Goal: Task Accomplishment & Management: Complete application form

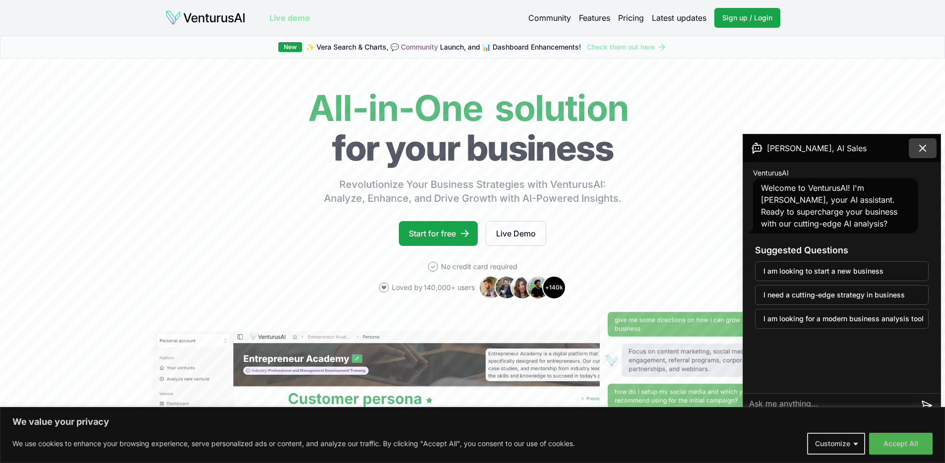
click at [922, 148] on icon at bounding box center [923, 148] width 6 height 6
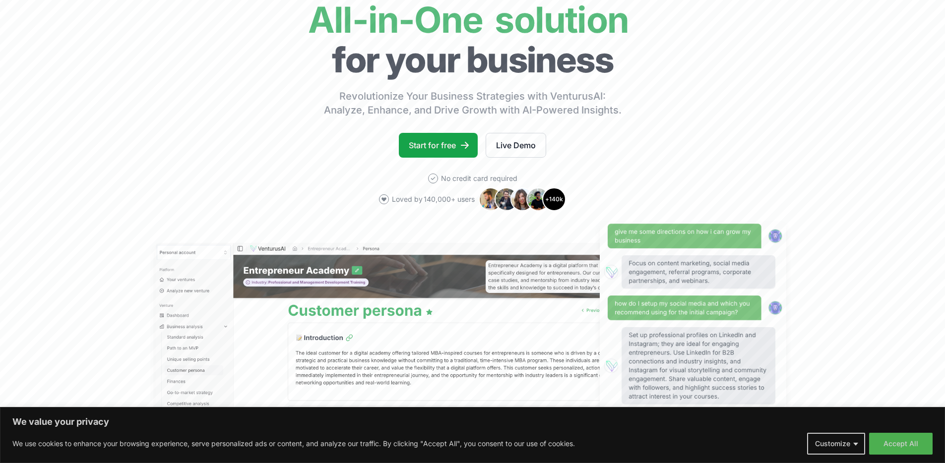
scroll to position [121, 0]
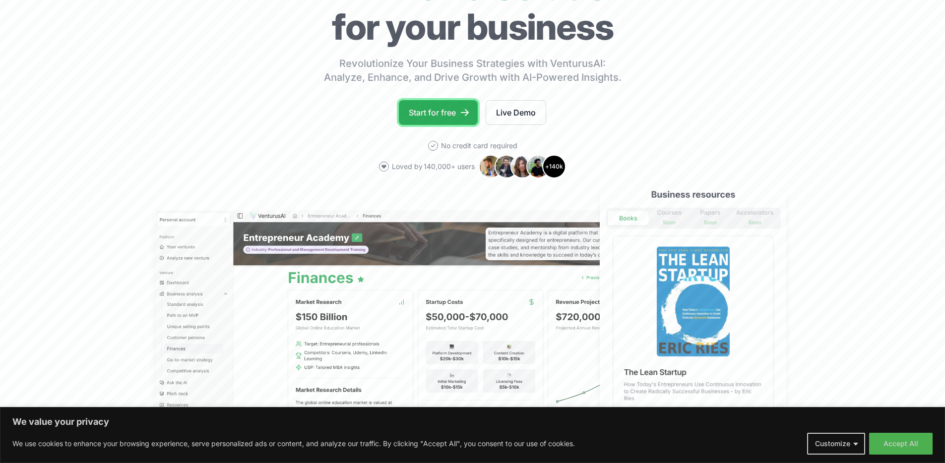
click at [438, 114] on link "Start for free" at bounding box center [438, 112] width 79 height 25
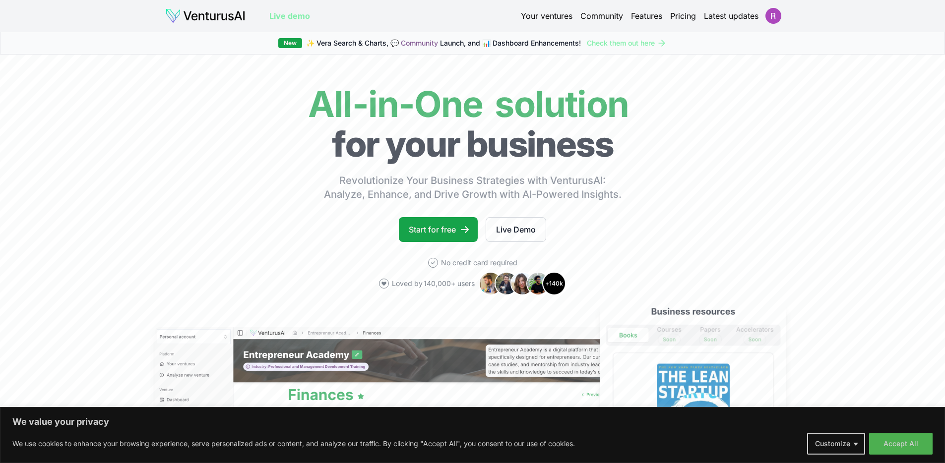
click at [688, 14] on link "Pricing" at bounding box center [683, 16] width 26 height 12
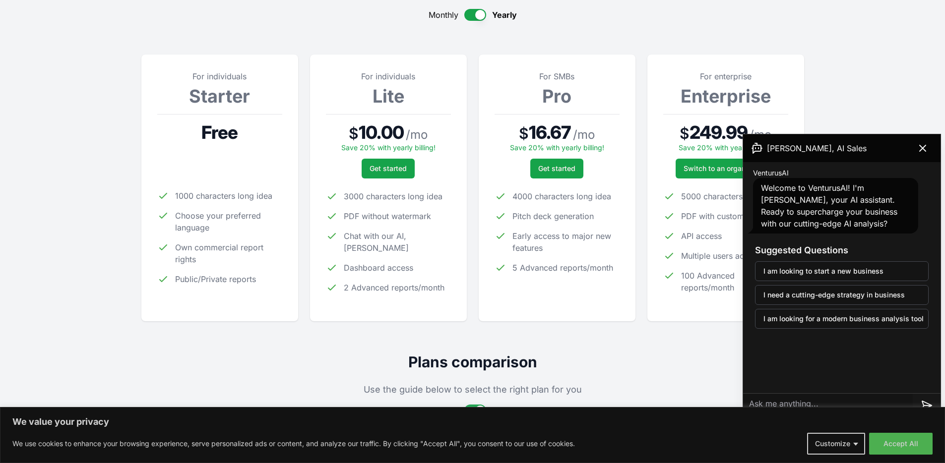
scroll to position [104, 0]
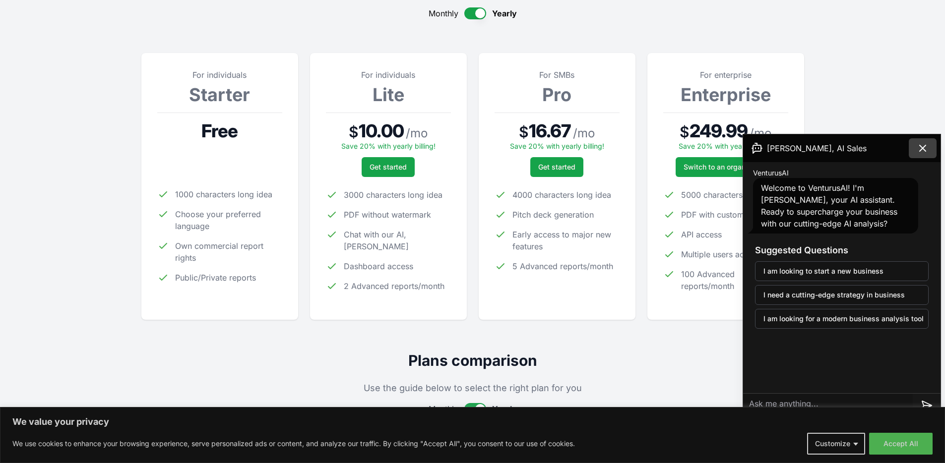
click at [924, 149] on icon at bounding box center [923, 148] width 6 height 6
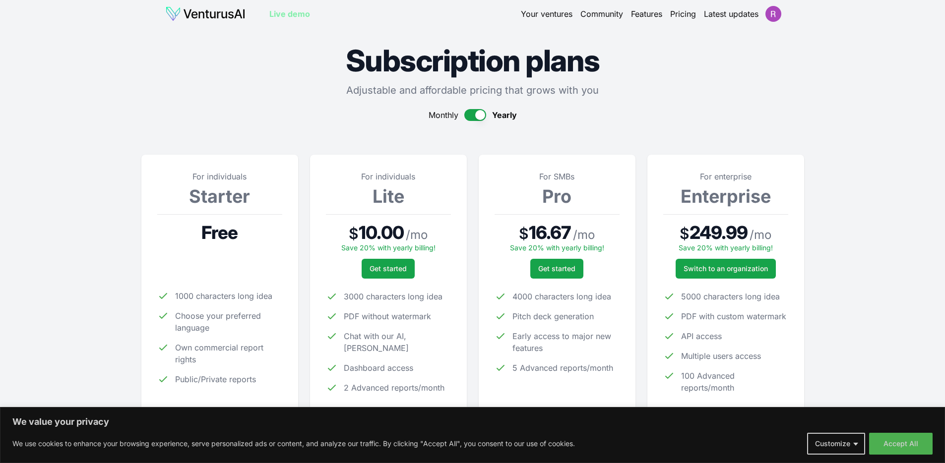
scroll to position [0, 0]
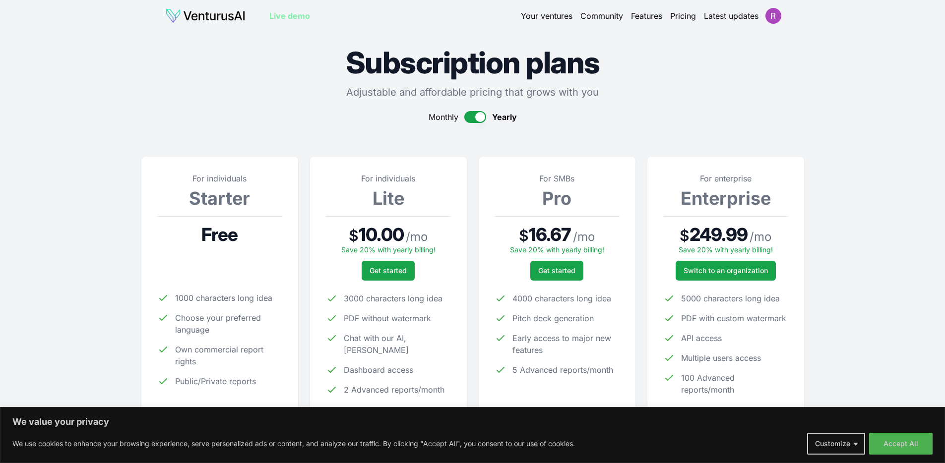
click at [192, 17] on img at bounding box center [205, 16] width 80 height 16
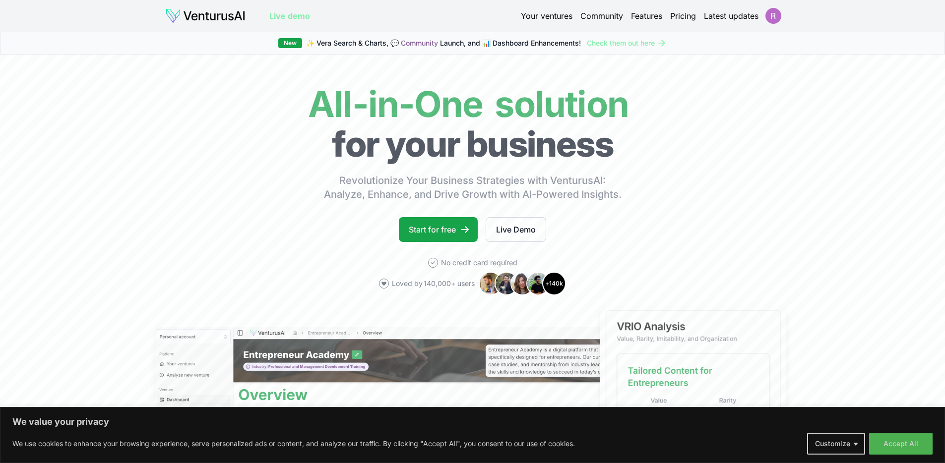
click at [778, 15] on html "We value your privacy We use cookies to enhance your browsing experience, serve…" at bounding box center [472, 231] width 945 height 463
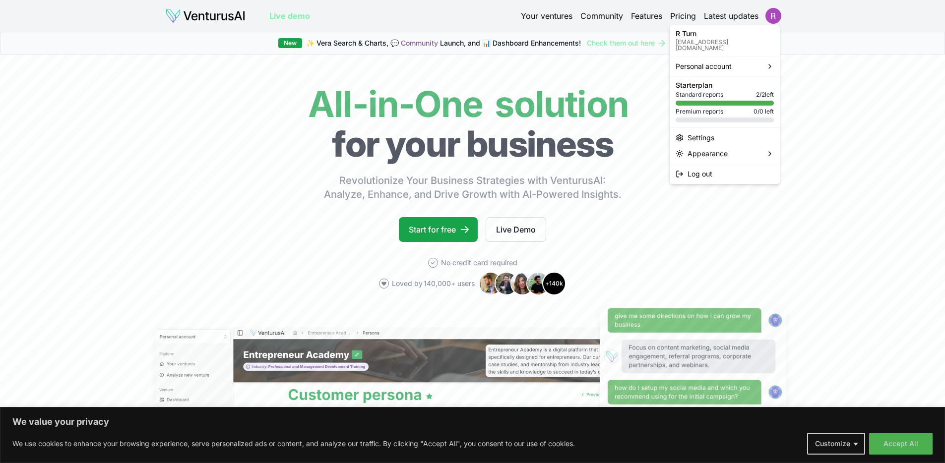
click at [335, 214] on html "We value your privacy We use cookies to enhance your browsing experience, serve…" at bounding box center [472, 231] width 945 height 463
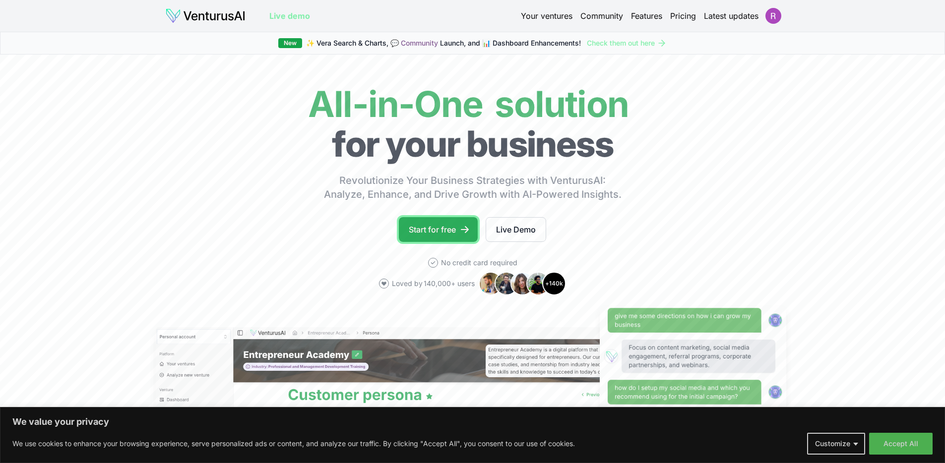
click at [433, 233] on link "Start for free" at bounding box center [438, 229] width 79 height 25
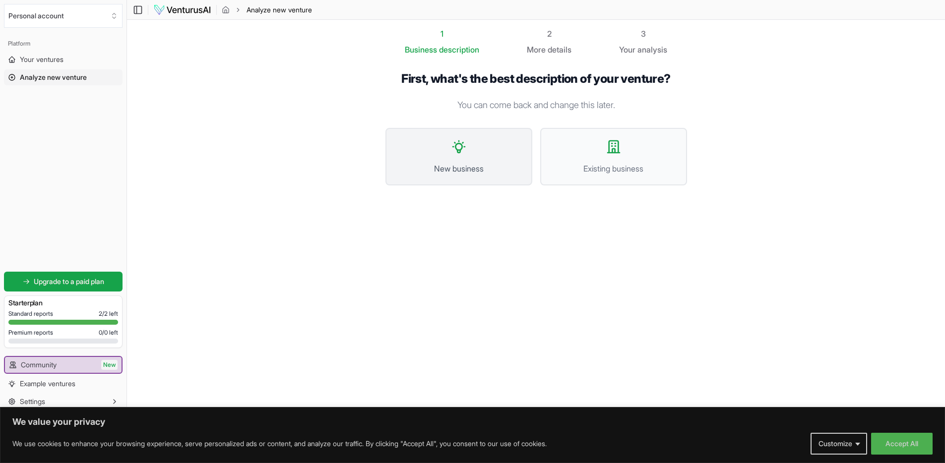
click at [466, 151] on icon at bounding box center [459, 147] width 16 height 16
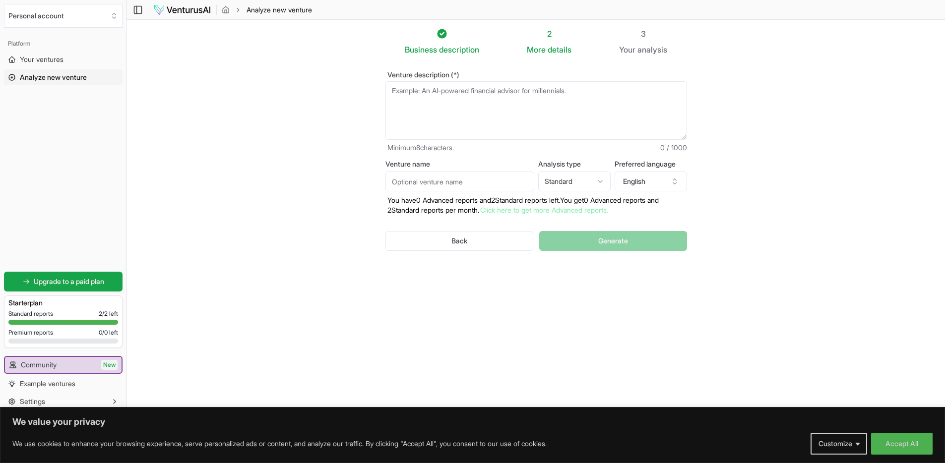
click at [443, 98] on textarea "Venture description (*)" at bounding box center [536, 110] width 302 height 59
type textarea "A mobile application for licensed real estate agents"
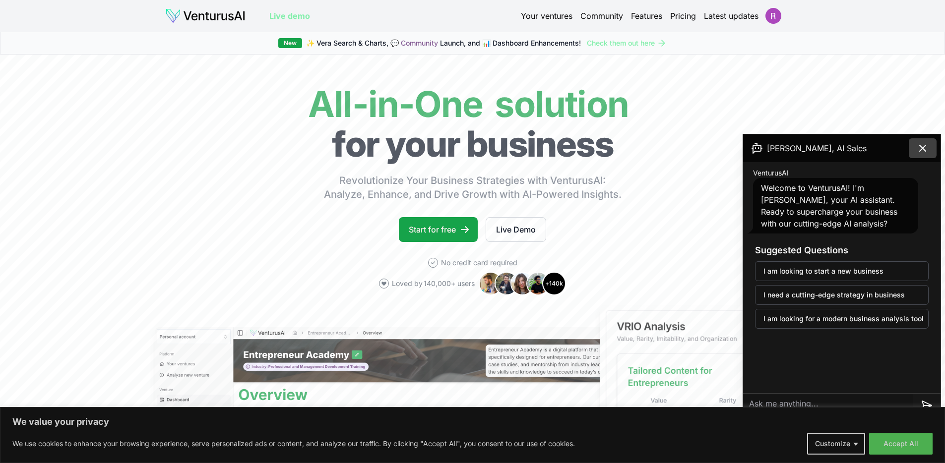
click at [931, 145] on button at bounding box center [923, 148] width 28 height 20
